Goal: Navigation & Orientation: Find specific page/section

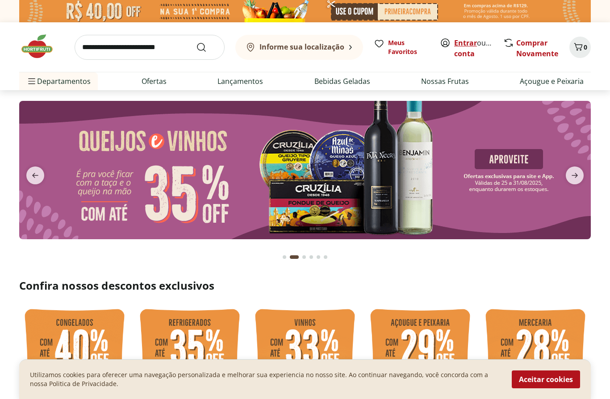
click at [463, 41] on link "Entrar" at bounding box center [465, 43] width 23 height 10
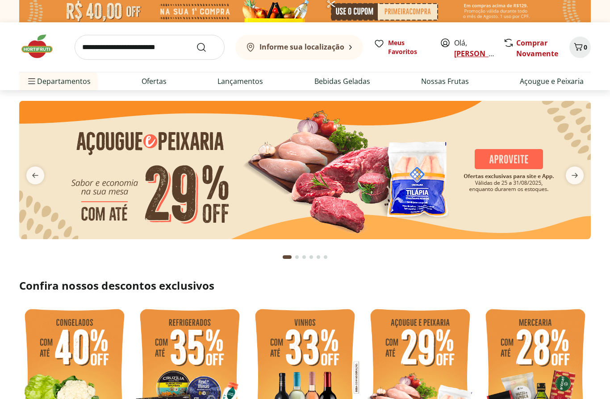
click at [457, 50] on link "[PERSON_NAME]" at bounding box center [483, 54] width 58 height 10
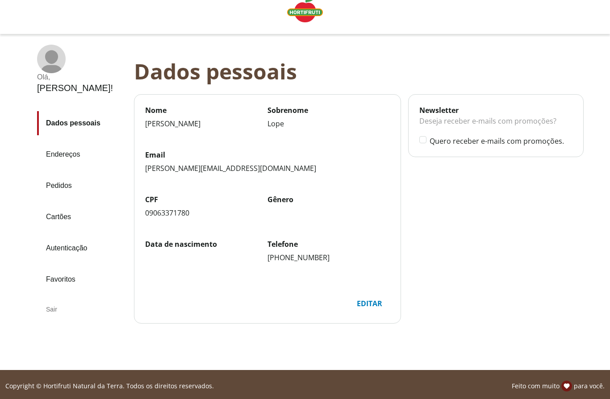
scroll to position [14, 0]
click at [70, 142] on link "Endereços" at bounding box center [82, 154] width 90 height 24
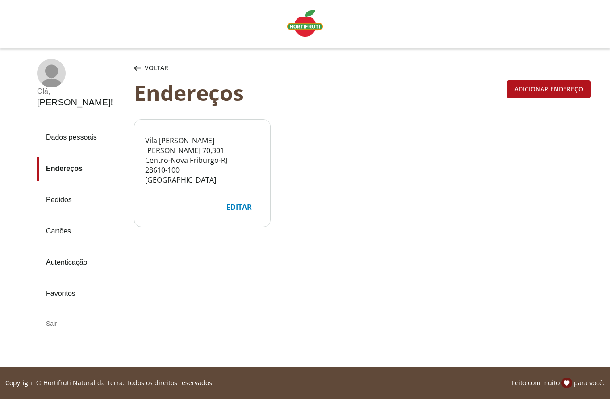
click at [59, 188] on link "Pedidos" at bounding box center [82, 200] width 90 height 24
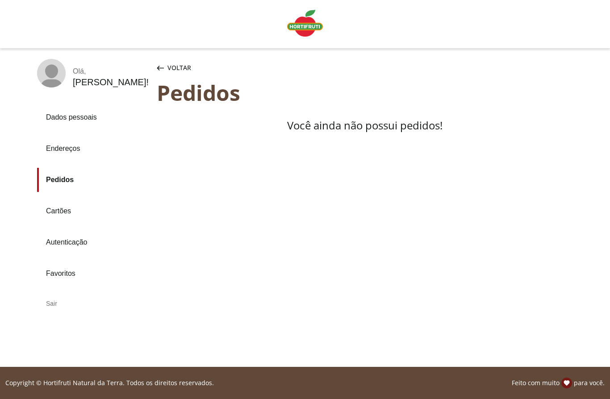
click at [64, 218] on link "Cartões" at bounding box center [93, 211] width 113 height 24
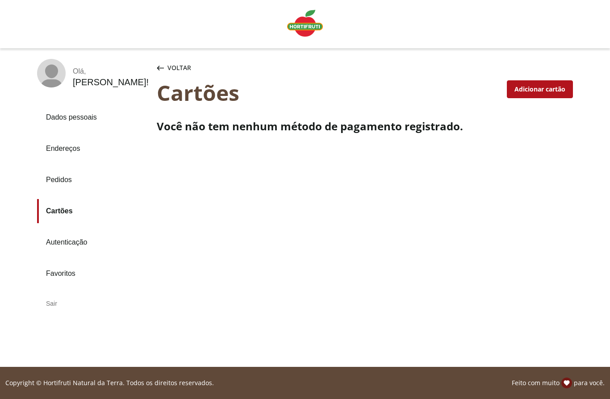
click at [163, 67] on icon "button" at bounding box center [160, 68] width 7 height 5
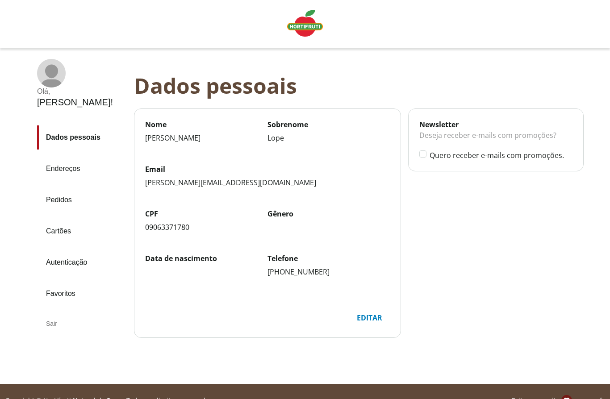
click at [305, 32] on img "Linha de sessão" at bounding box center [305, 23] width 36 height 27
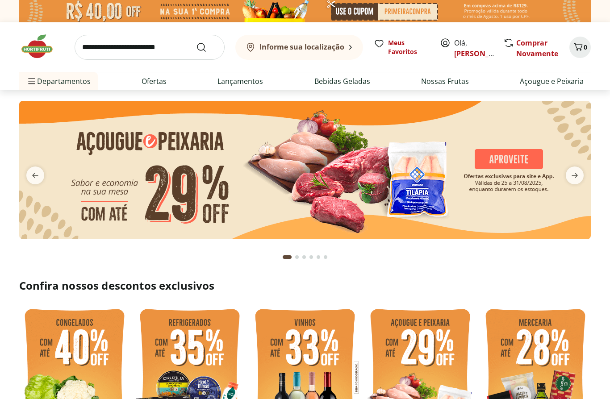
scroll to position [1, 0]
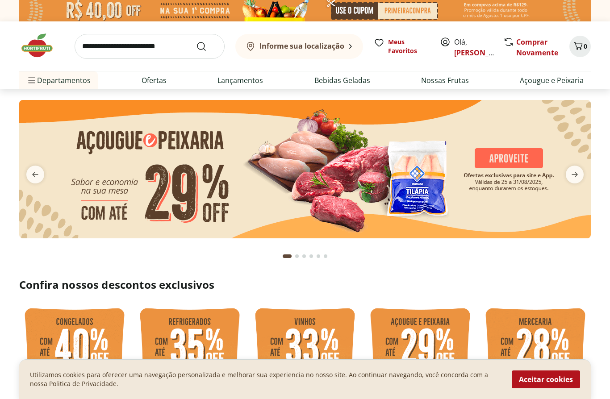
click at [314, 46] on b "Informe sua localização" at bounding box center [302, 46] width 85 height 10
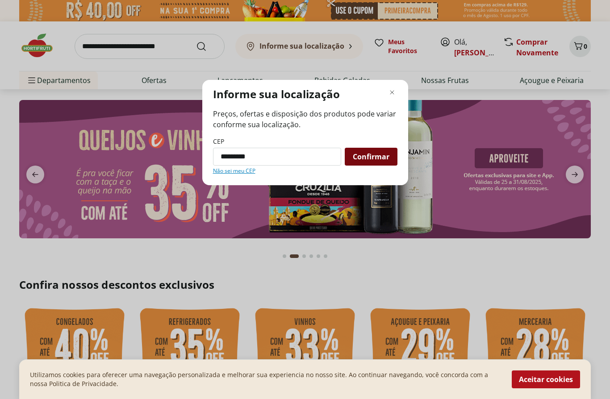
type input "*********"
click at [385, 160] on span "Confirmar" at bounding box center [371, 156] width 37 height 7
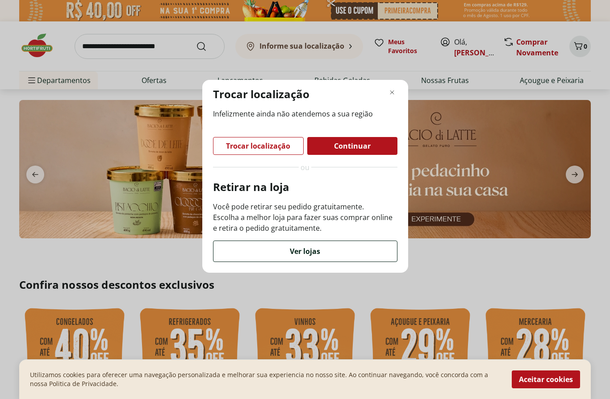
click at [309, 262] on div "Ver lojas" at bounding box center [306, 251] width 184 height 21
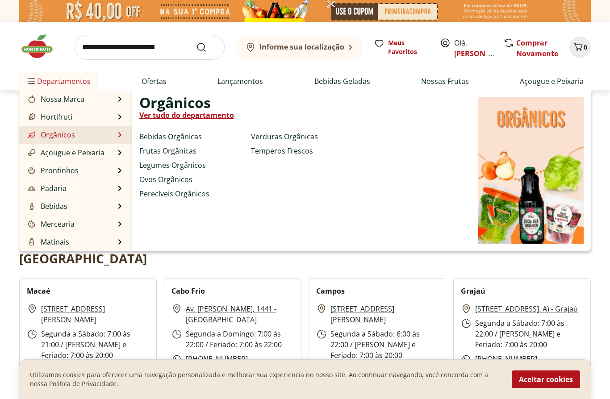
click at [217, 143] on ul "Bebidas Orgânicas Frutas Orgânicas Legumes Orgânicos Ovos Orgânicos Perecíveis …" at bounding box center [209, 171] width 141 height 81
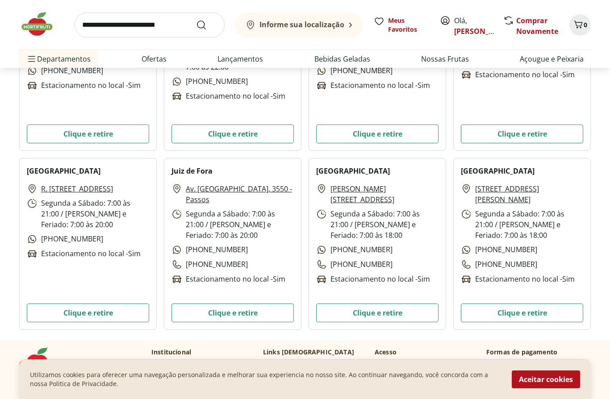
scroll to position [2610, 0]
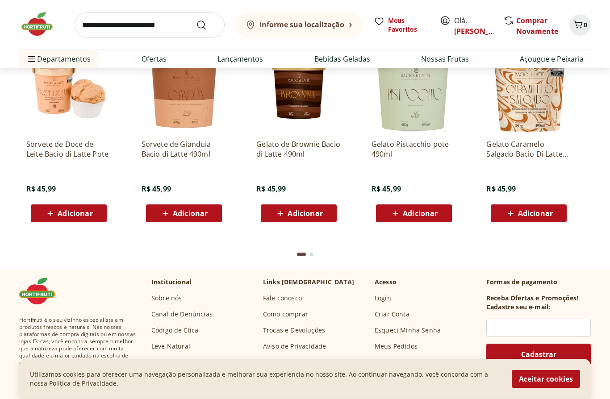
scroll to position [2459, 0]
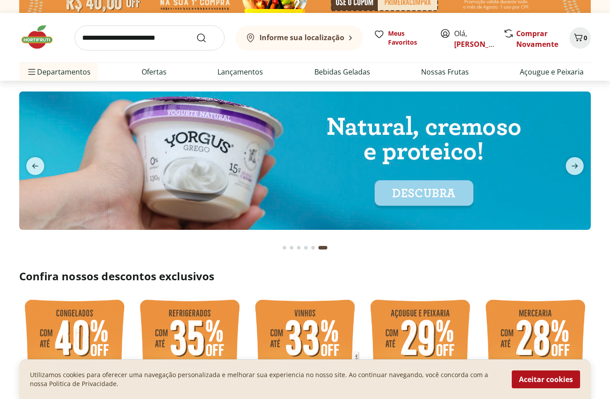
scroll to position [0, 0]
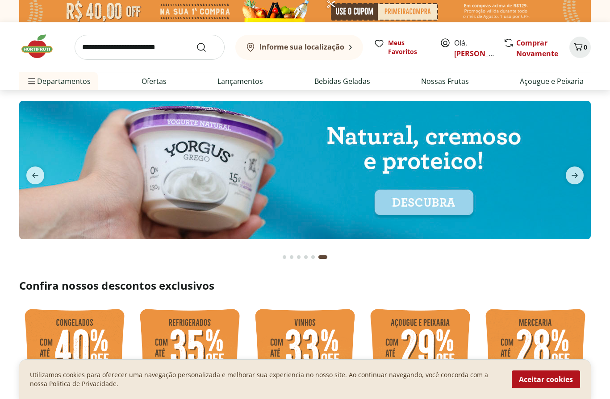
click at [34, 50] on img at bounding box center [41, 46] width 45 height 27
